Goal: Transaction & Acquisition: Purchase product/service

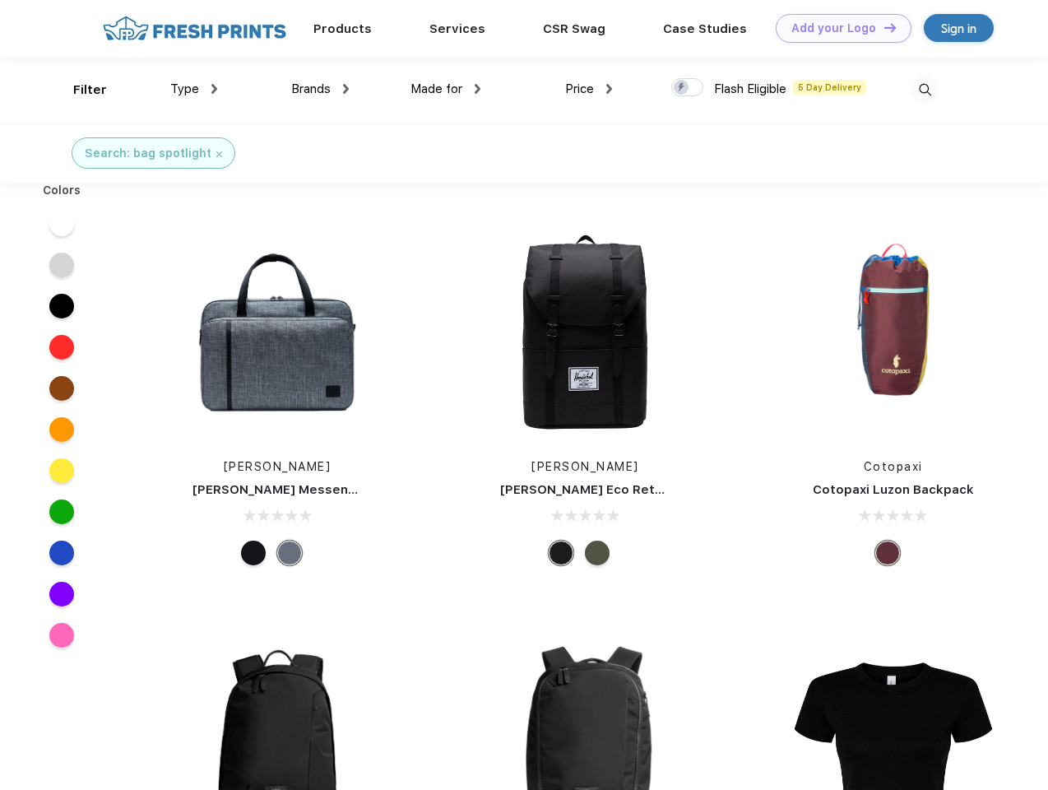
click at [838, 28] on link "Add your Logo Design Tool" at bounding box center [844, 28] width 136 height 29
click at [0, 0] on div "Design Tool" at bounding box center [0, 0] width 0 height 0
click at [883, 27] on link "Add your Logo Design Tool" at bounding box center [844, 28] width 136 height 29
click at [79, 90] on div "Filter" at bounding box center [90, 90] width 34 height 19
click at [194, 89] on span "Type" at bounding box center [184, 88] width 29 height 15
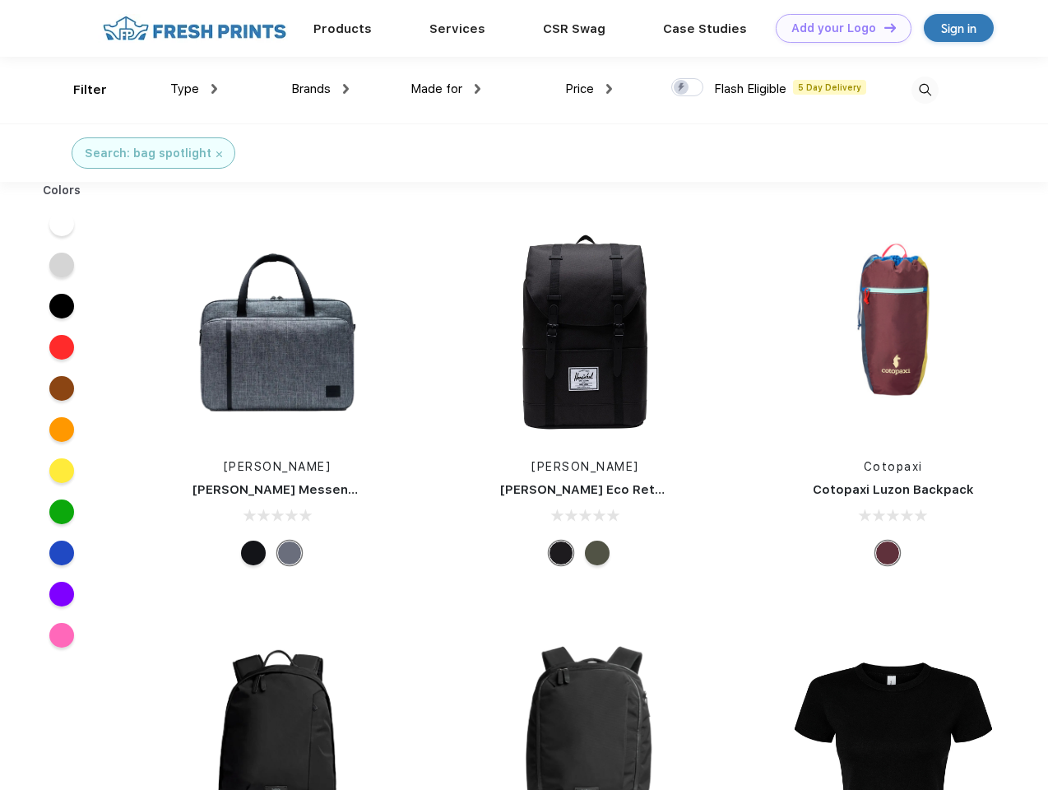
click at [320, 89] on span "Brands" at bounding box center [310, 88] width 39 height 15
click at [446, 89] on span "Made for" at bounding box center [437, 88] width 52 height 15
click at [589, 89] on span "Price" at bounding box center [579, 88] width 29 height 15
click at [688, 88] on div at bounding box center [687, 87] width 32 height 18
click at [682, 88] on input "checkbox" at bounding box center [676, 82] width 11 height 11
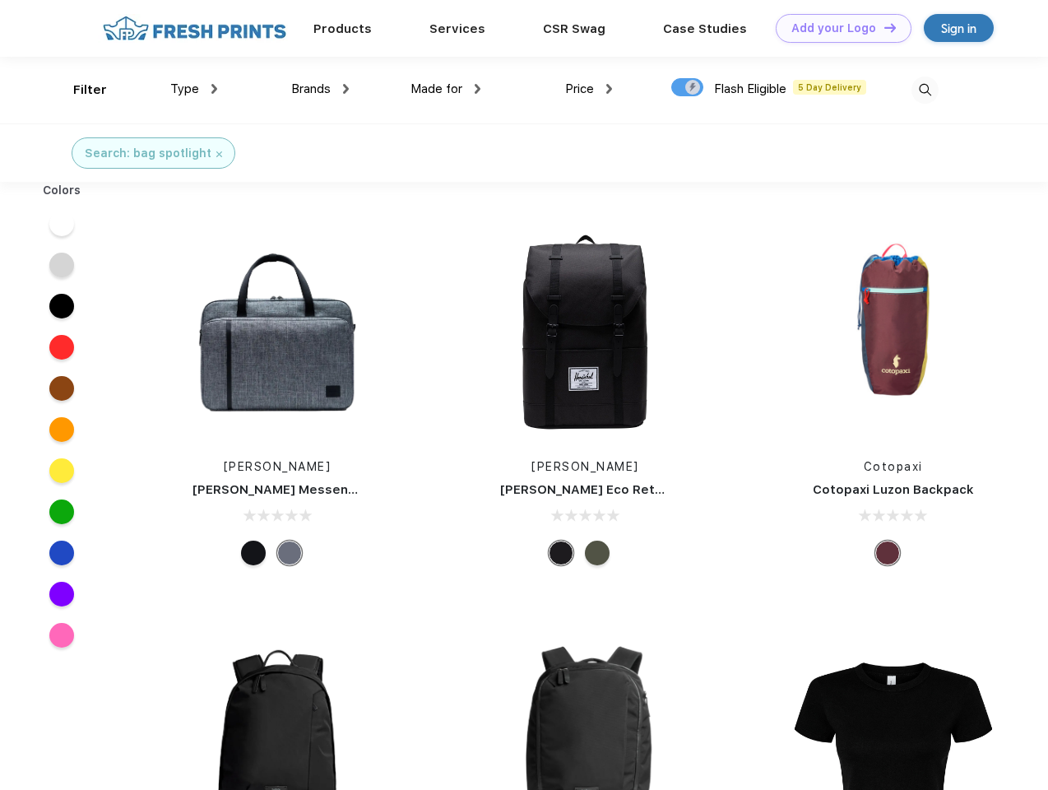
click at [925, 90] on img at bounding box center [925, 90] width 27 height 27
